Goal: Task Accomplishment & Management: Use online tool/utility

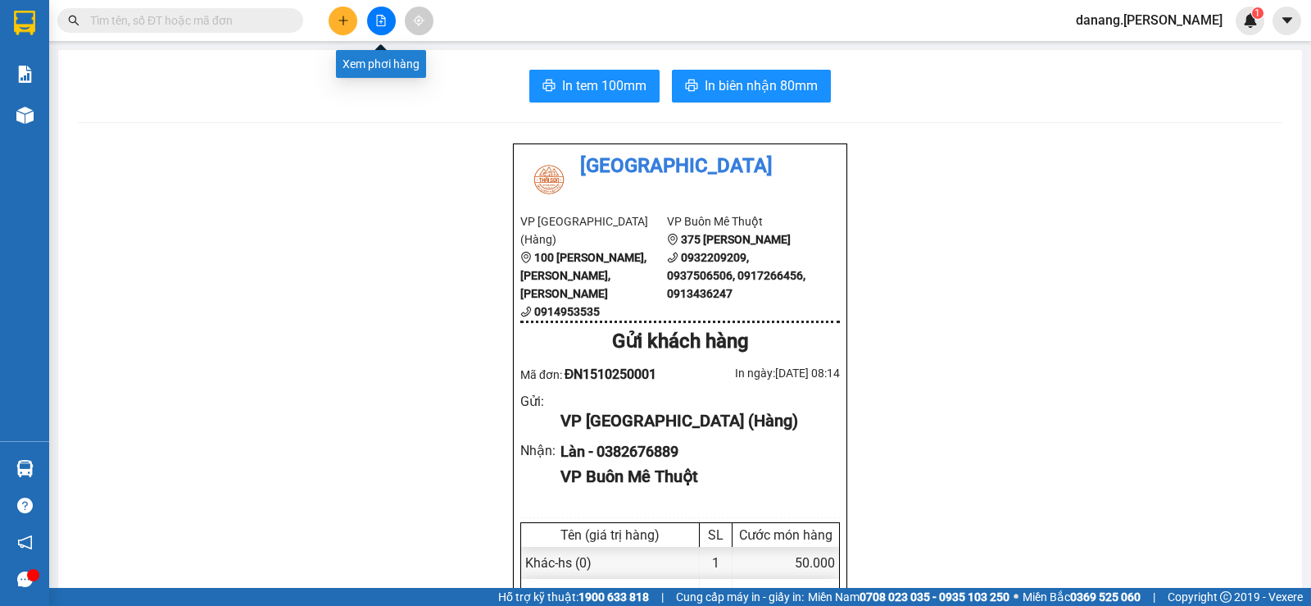
click at [377, 34] on button at bounding box center [381, 21] width 29 height 29
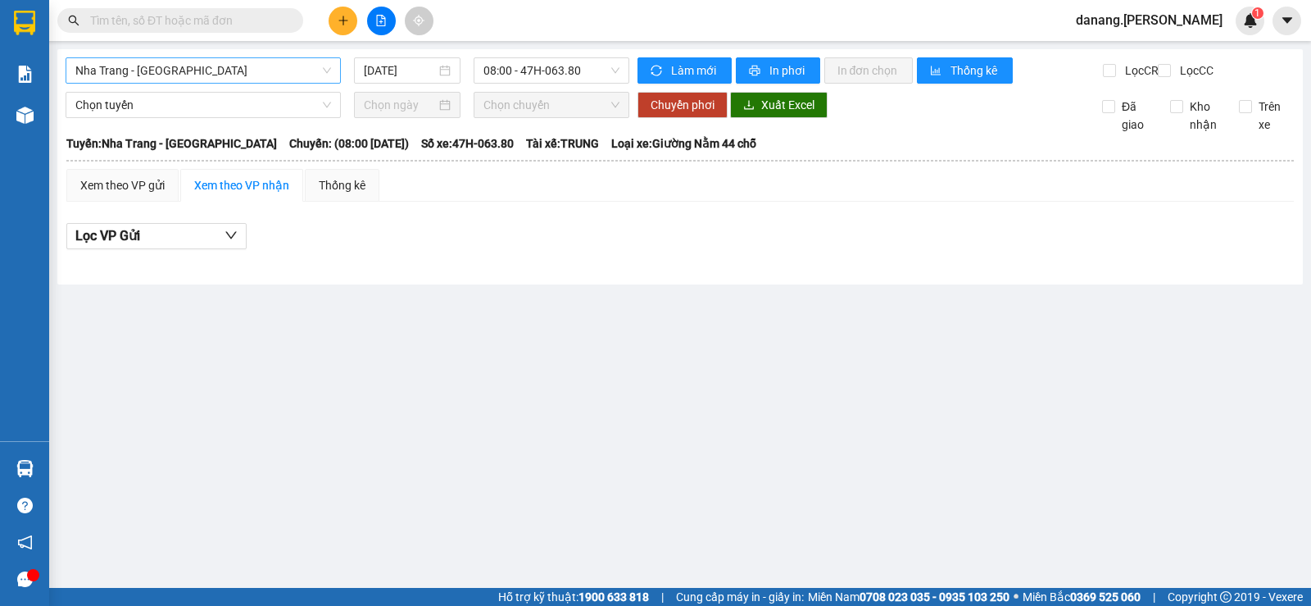
click at [158, 72] on span "Nha Trang - [GEOGRAPHIC_DATA]" at bounding box center [203, 70] width 256 height 25
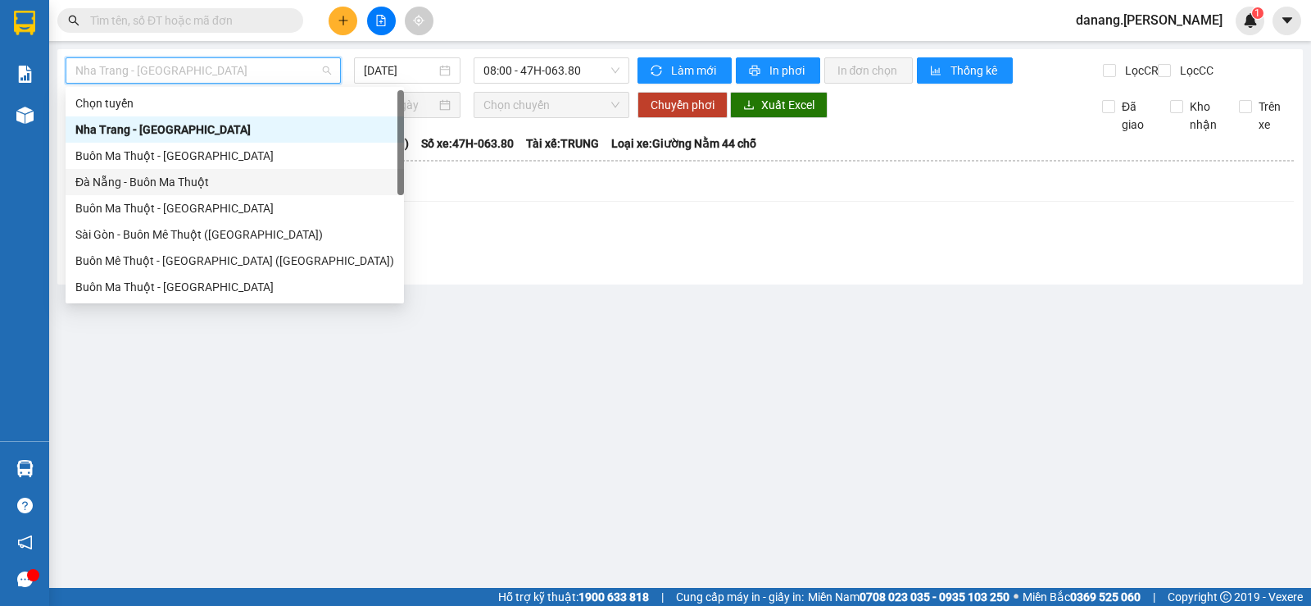
click at [116, 182] on div "Đà Nẵng - Buôn Ma Thuột" at bounding box center [234, 182] width 319 height 18
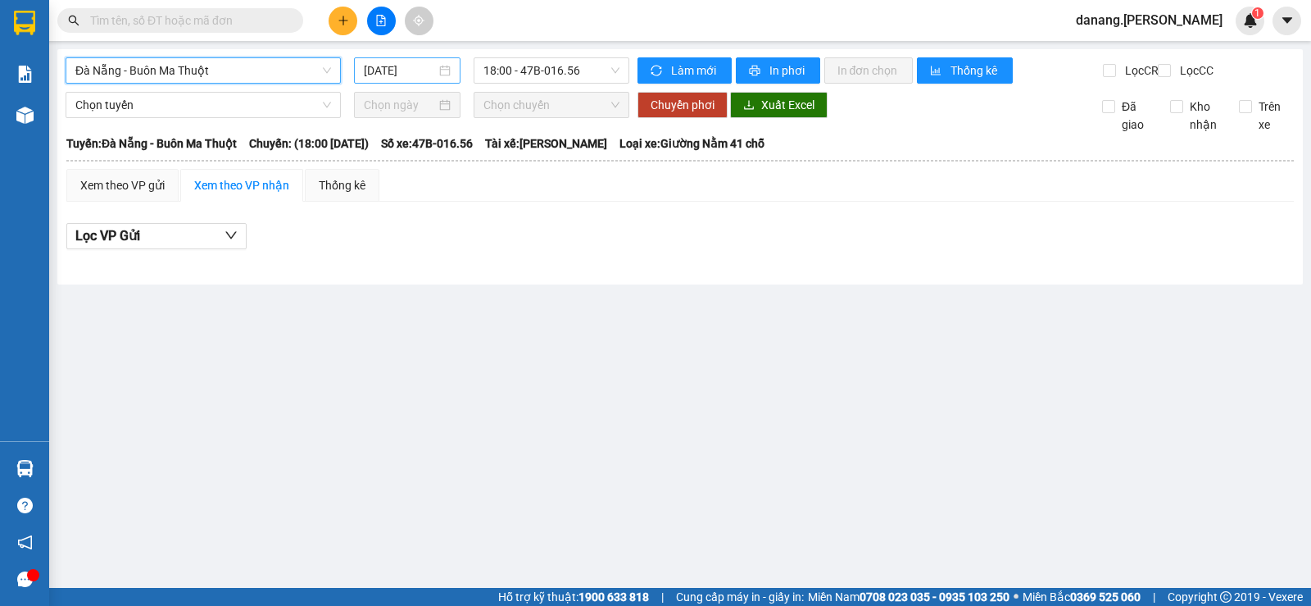
click at [422, 73] on input "[DATE]" at bounding box center [400, 70] width 73 height 18
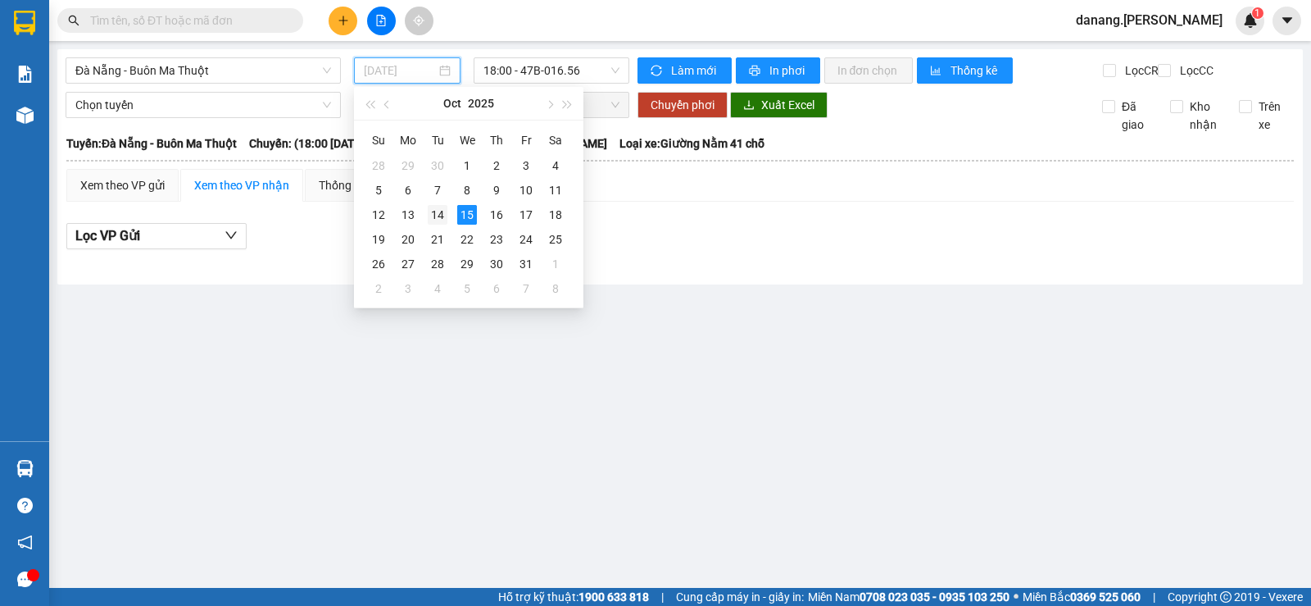
click at [431, 209] on div "14" at bounding box center [438, 215] width 20 height 20
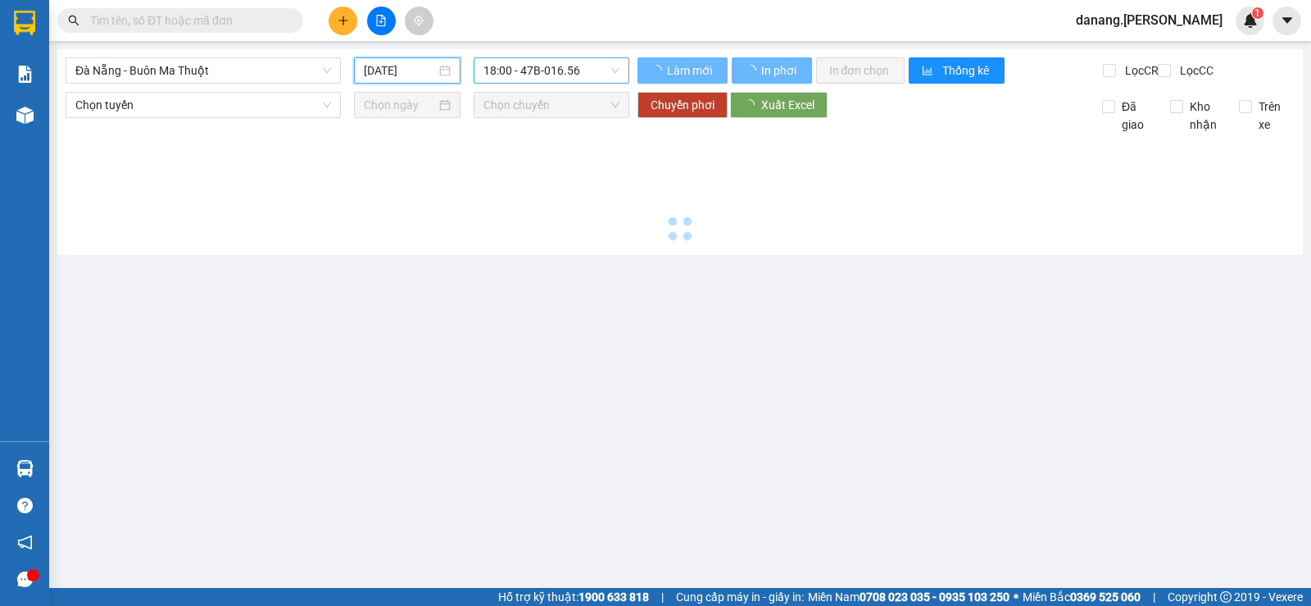
type input "[DATE]"
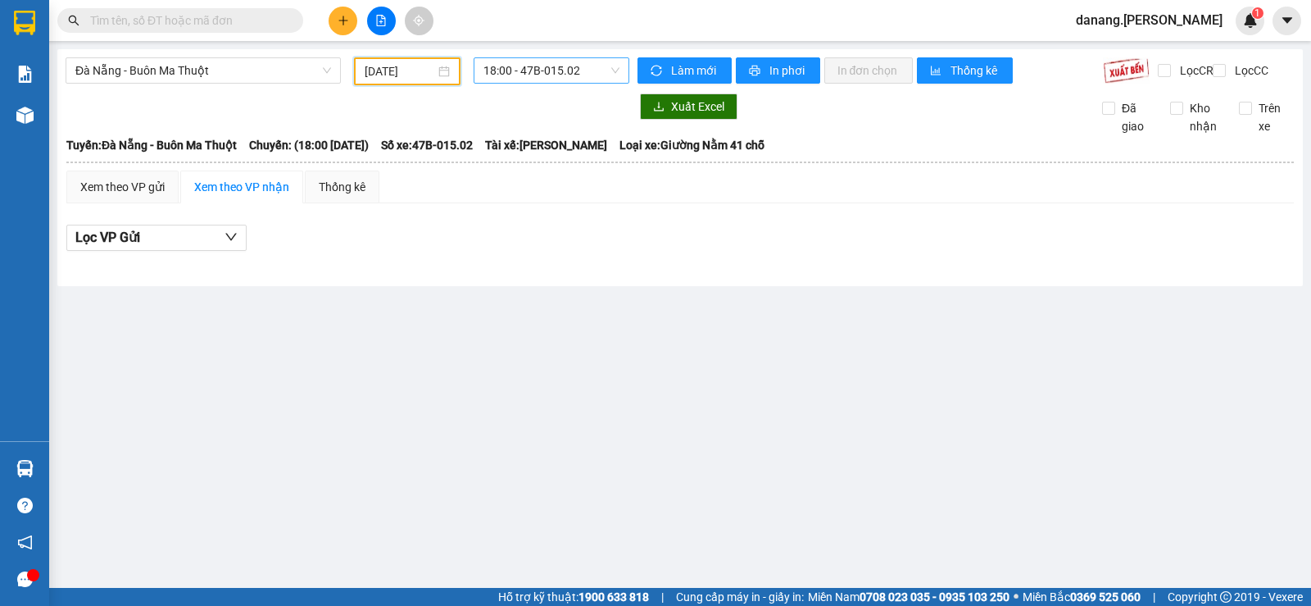
click at [520, 70] on span "18:00 - 47B-015.02" at bounding box center [551, 70] width 135 height 25
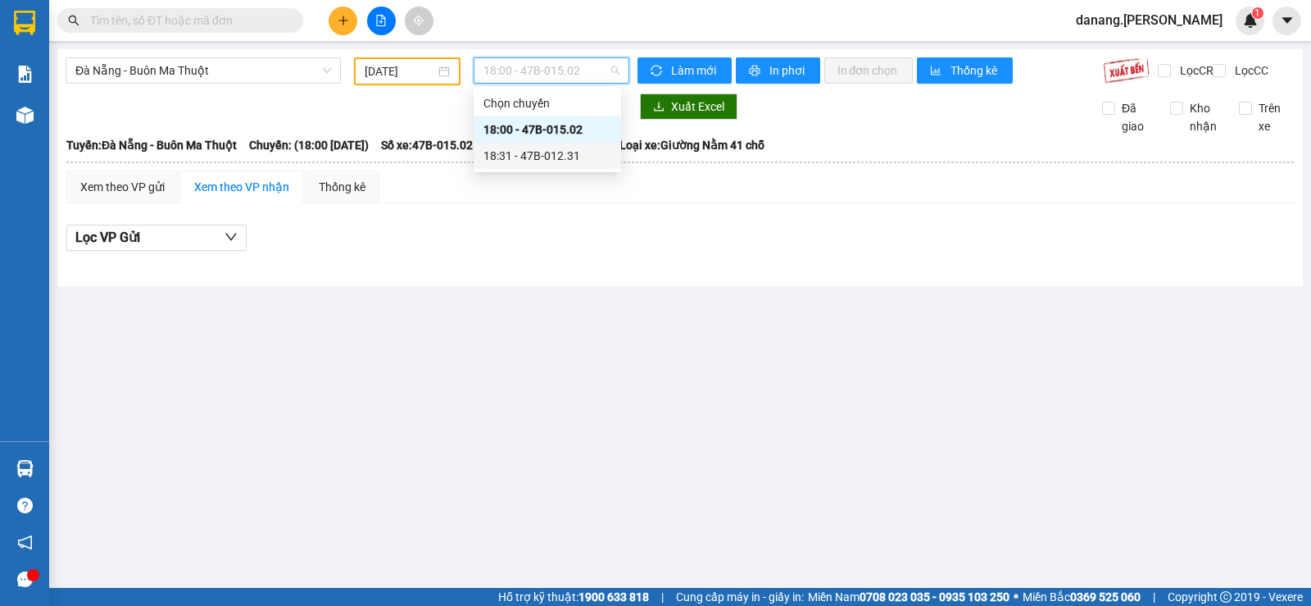
click at [557, 153] on div "18:31 - 47B-012.31" at bounding box center [548, 156] width 128 height 18
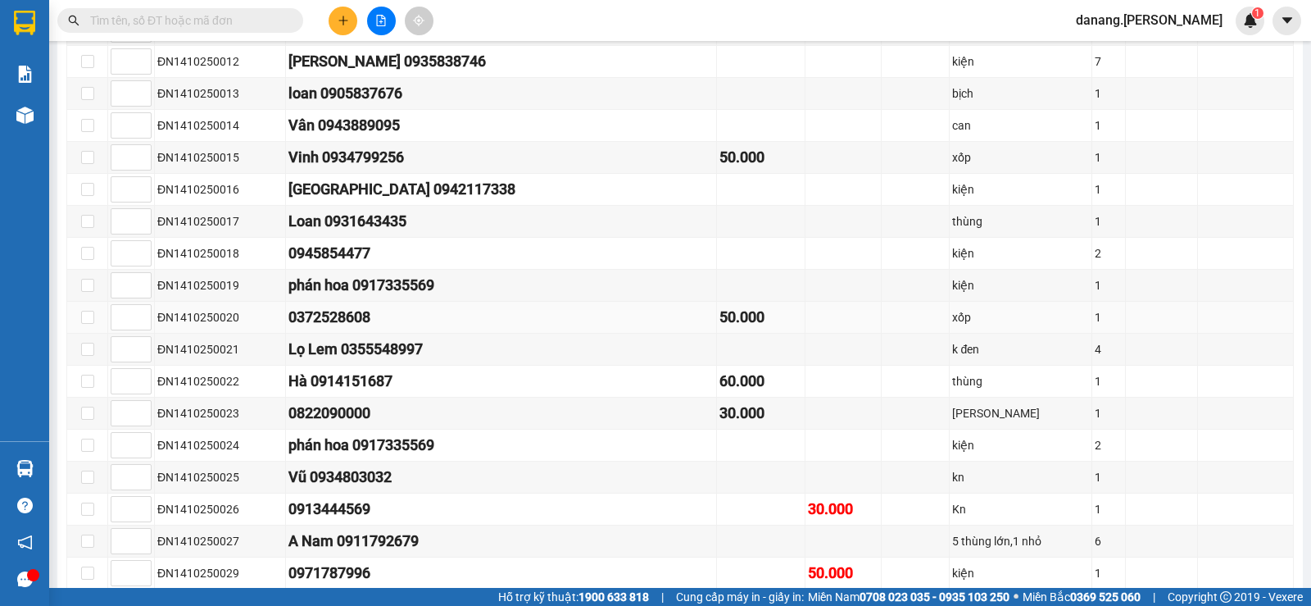
scroll to position [902, 0]
